Goal: Information Seeking & Learning: Learn about a topic

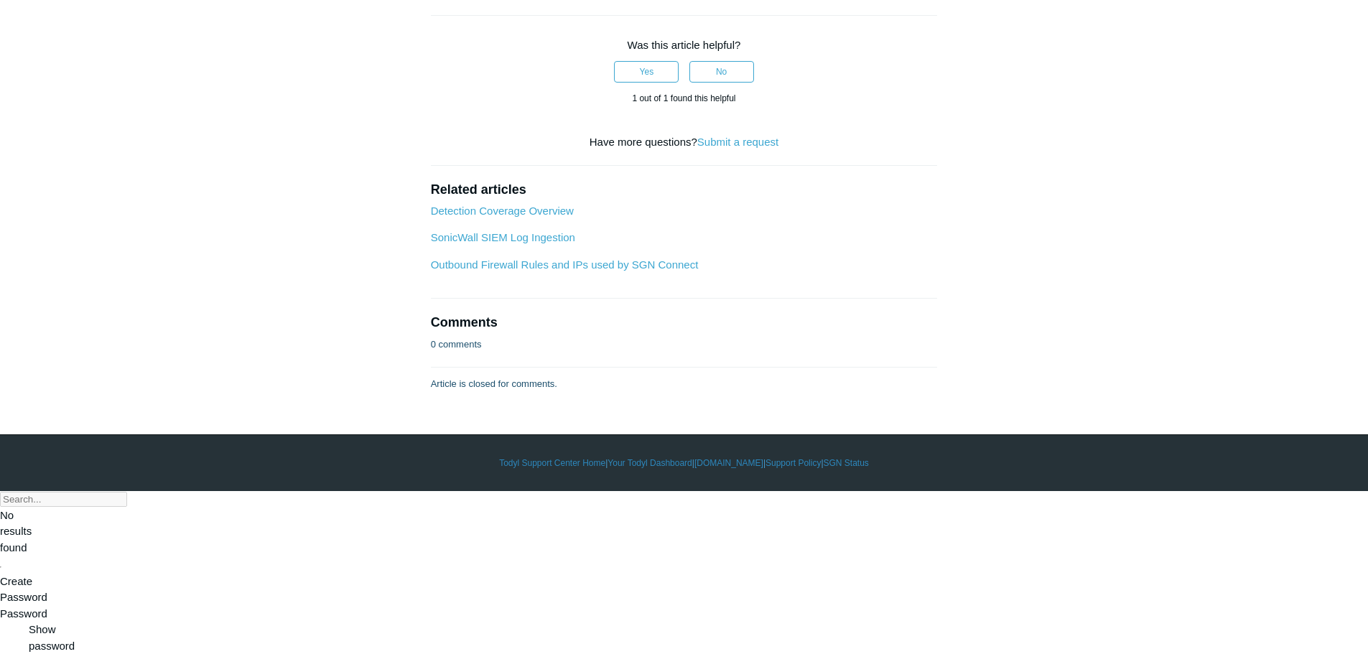
scroll to position [2098, 0]
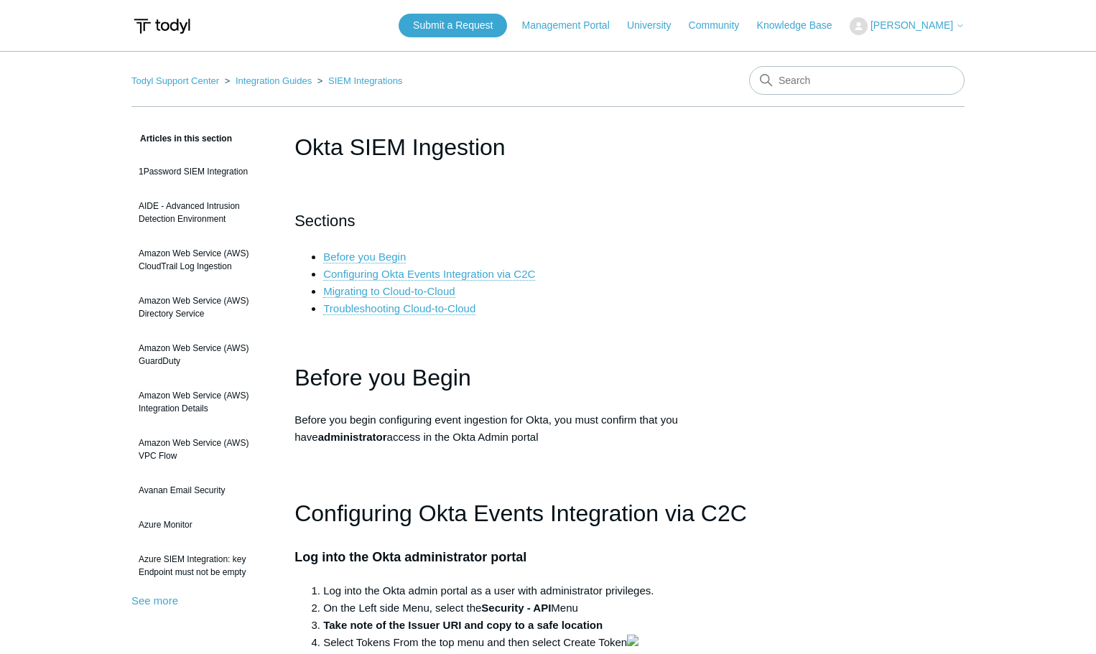
scroll to position [2539, 0]
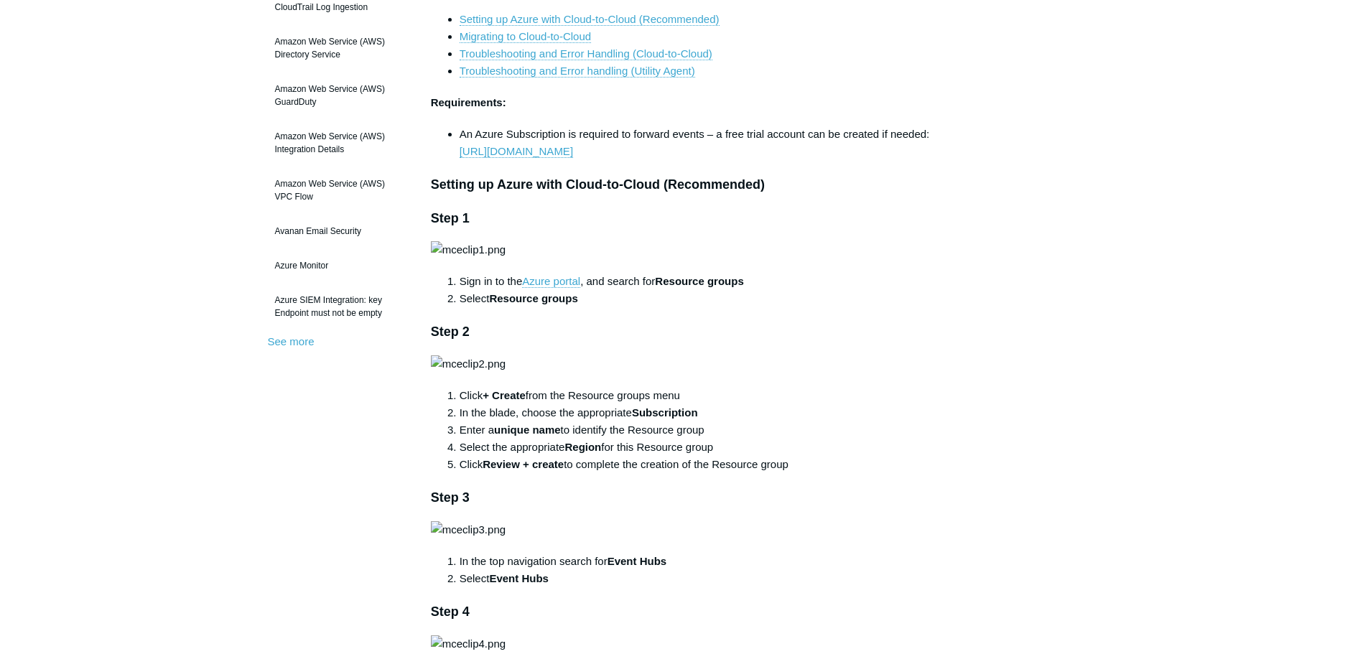
scroll to position [287, 0]
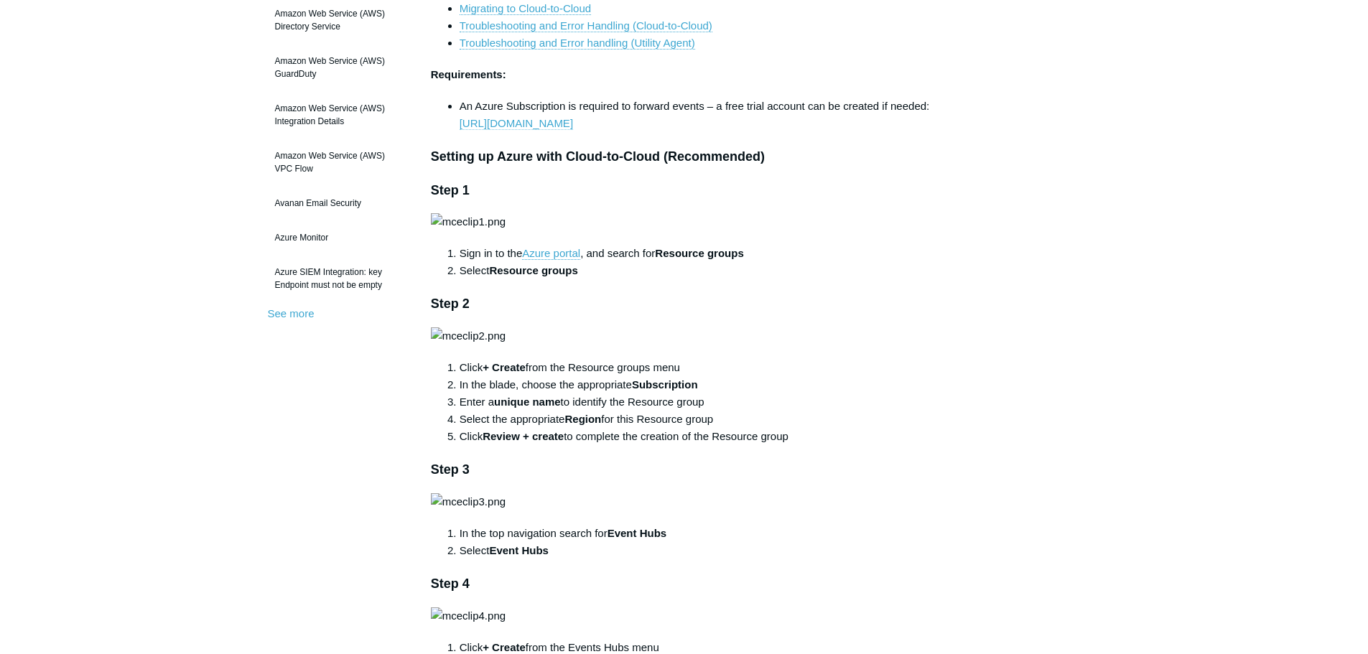
click at [534, 125] on link "[URL][DOMAIN_NAME]" at bounding box center [516, 123] width 113 height 13
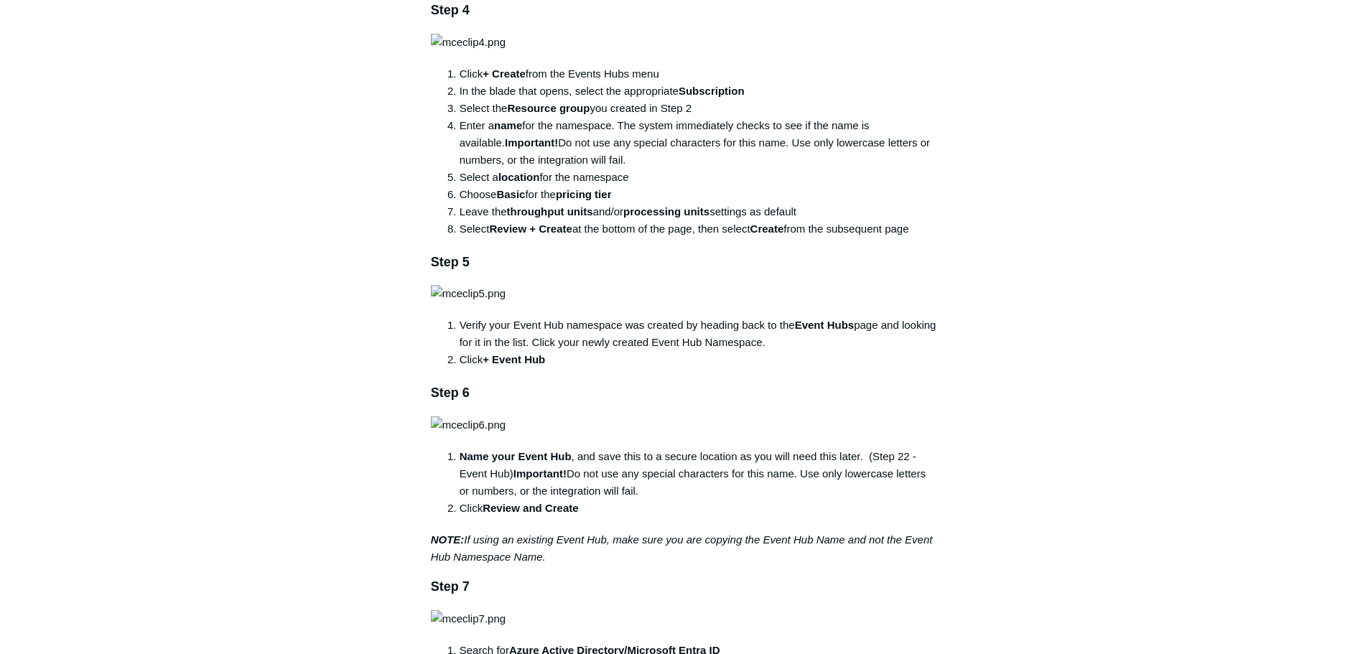
scroll to position [862, 0]
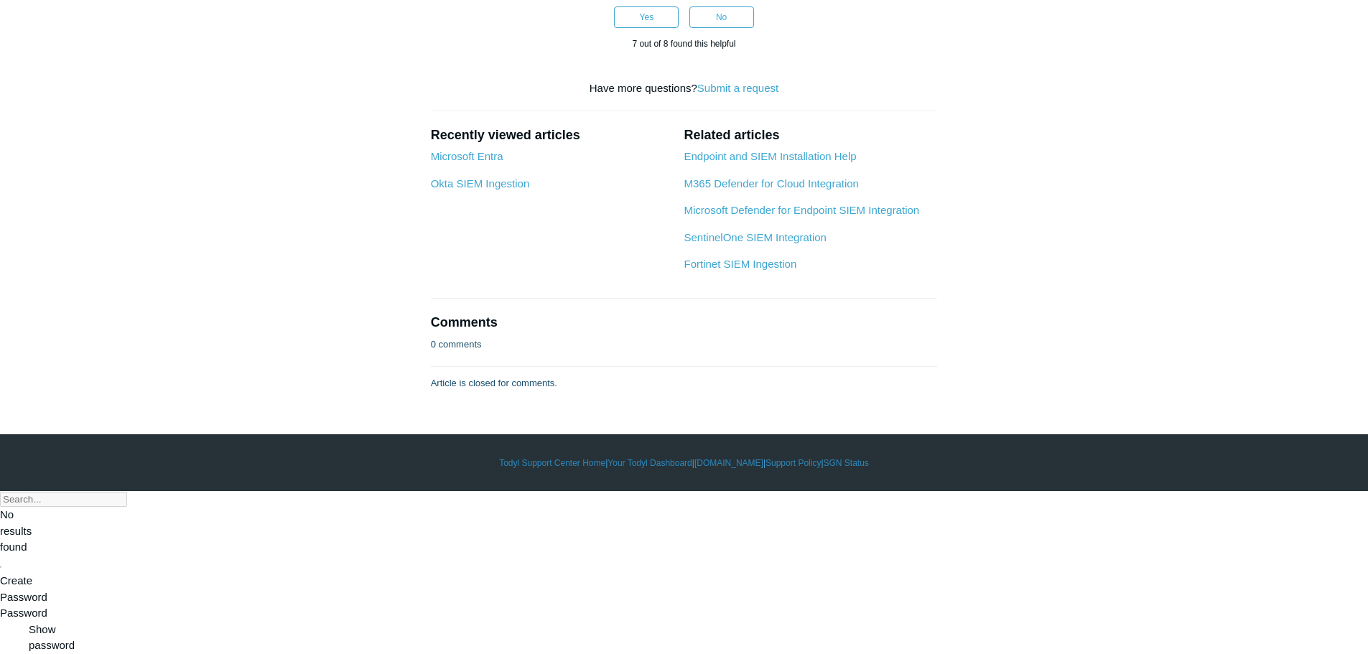
scroll to position [6391, 0]
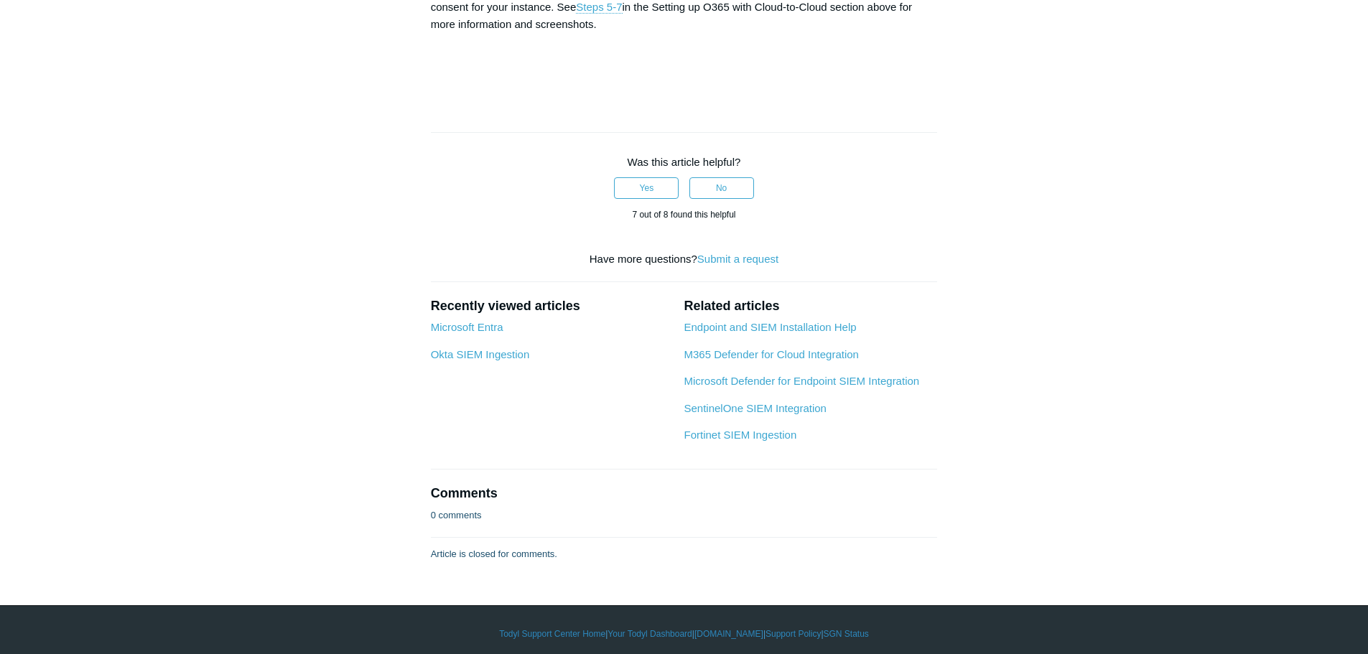
scroll to position [7494, 0]
